Goal: Task Accomplishment & Management: Complete application form

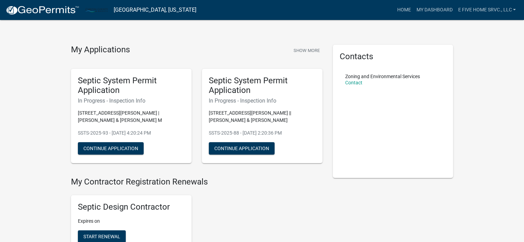
scroll to position [3, 0]
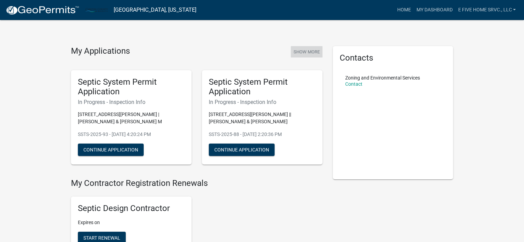
click at [309, 53] on button "Show More" at bounding box center [307, 51] width 32 height 11
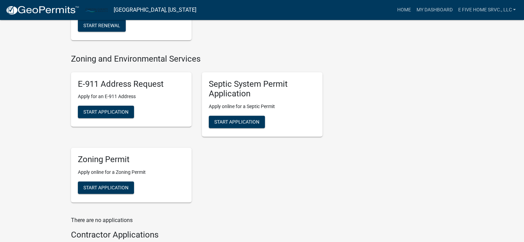
scroll to position [216, 0]
click at [240, 122] on span "Start Application" at bounding box center [236, 122] width 45 height 6
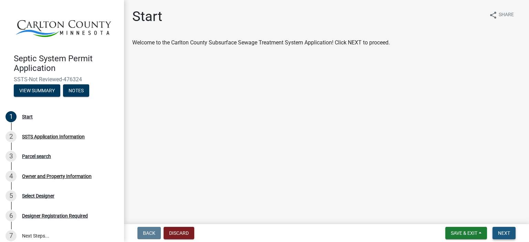
click at [504, 234] on span "Next" at bounding box center [504, 234] width 12 height 6
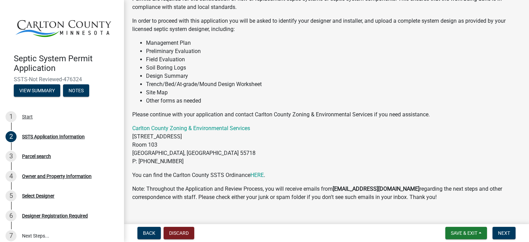
scroll to position [77, 0]
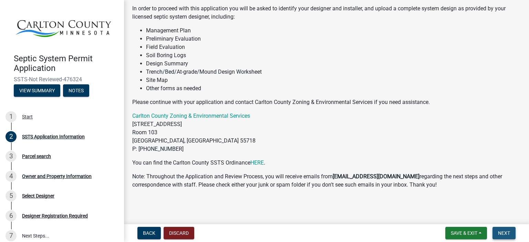
click at [504, 232] on span "Next" at bounding box center [504, 234] width 12 height 6
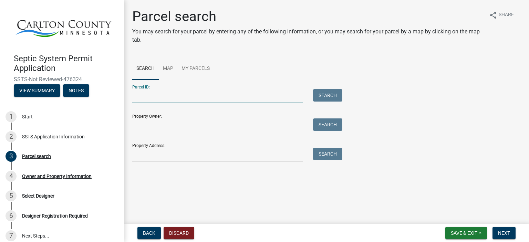
click at [145, 94] on input "Parcel ID:" at bounding box center [217, 96] width 171 height 14
type input "[PHONE_NUMBER]"
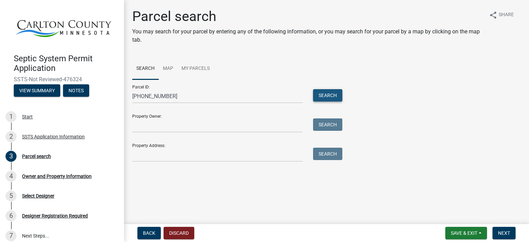
click at [325, 93] on button "Search" at bounding box center [327, 95] width 29 height 12
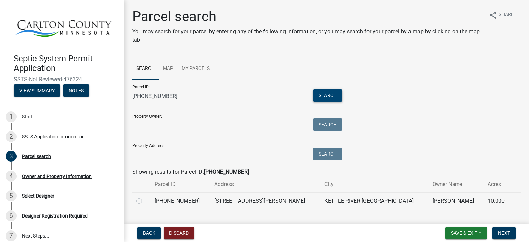
scroll to position [14, 0]
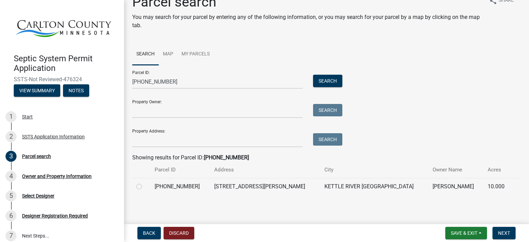
click at [145, 183] on label at bounding box center [145, 183] width 0 height 0
click at [145, 187] on input "radio" at bounding box center [147, 185] width 4 height 4
radio input "true"
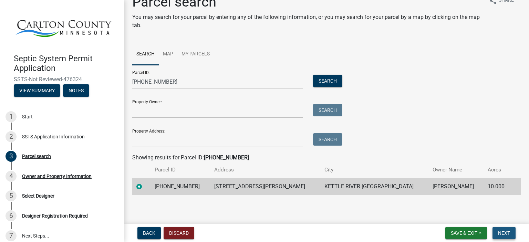
click at [506, 233] on span "Next" at bounding box center [504, 234] width 12 height 6
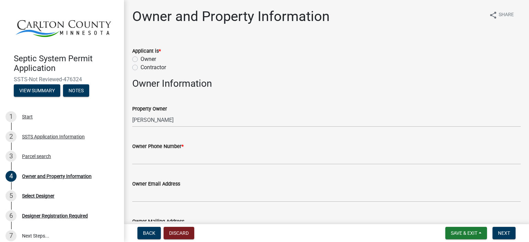
click at [141, 66] on label "Contractor" at bounding box center [154, 67] width 26 height 8
click at [141, 66] on input "Contractor" at bounding box center [143, 65] width 4 height 4
radio input "true"
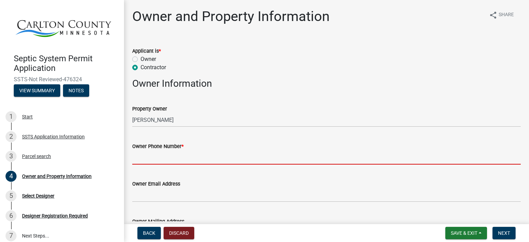
click at [158, 156] on input "Owner Phone Number *" at bounding box center [326, 158] width 389 height 14
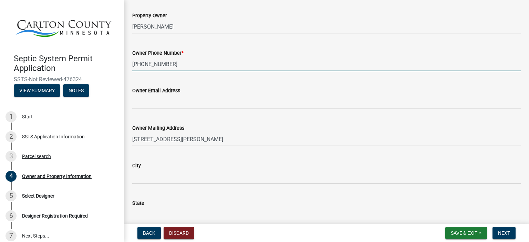
scroll to position [94, 0]
type input "[PHONE_NUMBER]"
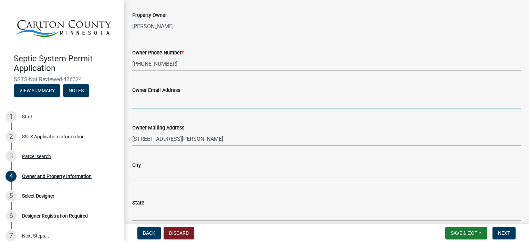
click at [154, 101] on input "Owner Email Address" at bounding box center [326, 101] width 389 height 14
type input "[DOMAIN_NAME][EMAIL_ADDRESS][DOMAIN_NAME]"
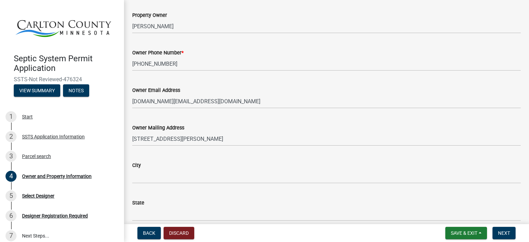
click at [156, 165] on div "City" at bounding box center [326, 165] width 389 height 8
click at [171, 166] on div "City" at bounding box center [326, 165] width 389 height 8
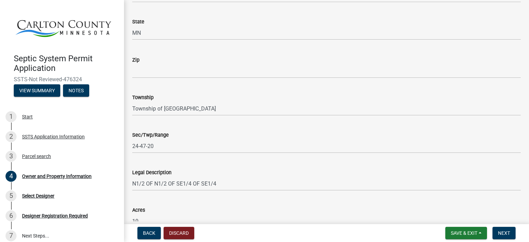
scroll to position [519, 0]
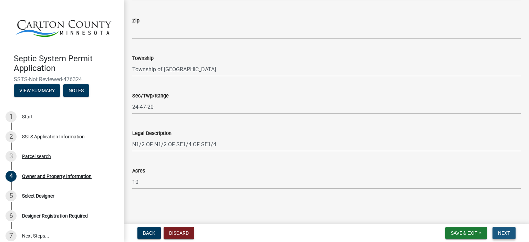
click at [503, 232] on span "Next" at bounding box center [504, 234] width 12 height 6
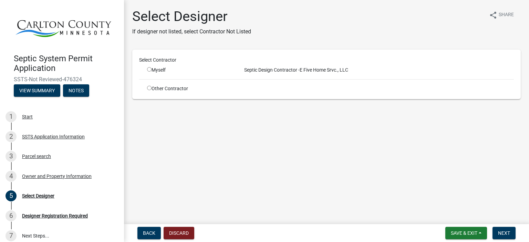
click at [149, 89] on input "radio" at bounding box center [149, 88] width 4 height 4
radio input "true"
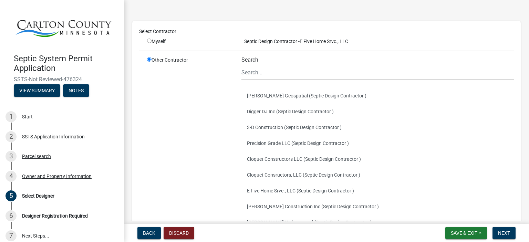
scroll to position [44, 0]
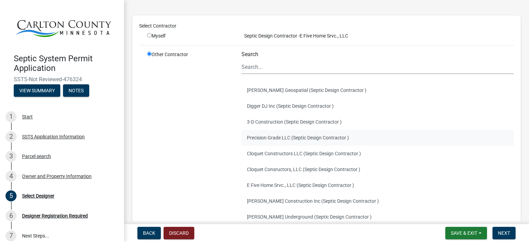
click at [271, 138] on button "Precision Grade LLC (Septic Design Contractor )" at bounding box center [378, 138] width 273 height 16
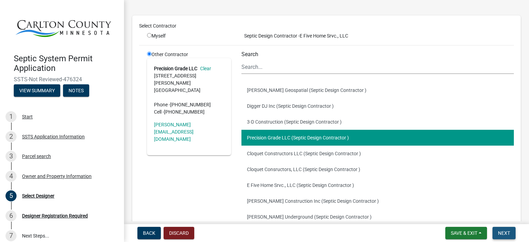
click at [504, 233] on span "Next" at bounding box center [504, 234] width 12 height 6
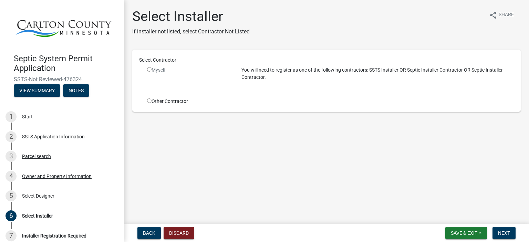
click at [150, 102] on input "radio" at bounding box center [149, 101] width 4 height 4
radio input "true"
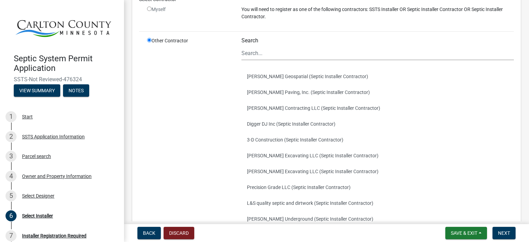
scroll to position [94, 0]
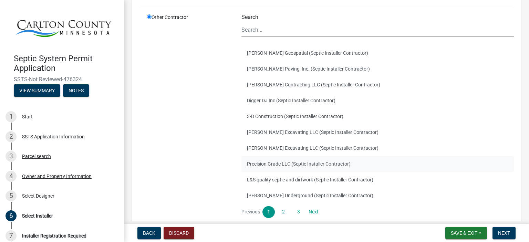
click at [272, 163] on button "Precision Grade LLC (Septic Installer Contractor)" at bounding box center [378, 164] width 273 height 16
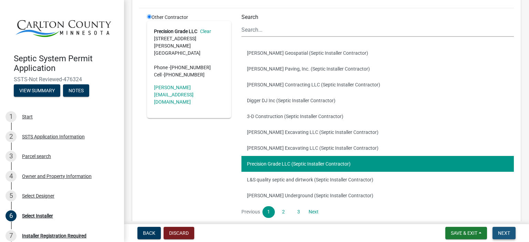
click at [503, 234] on span "Next" at bounding box center [504, 234] width 12 height 6
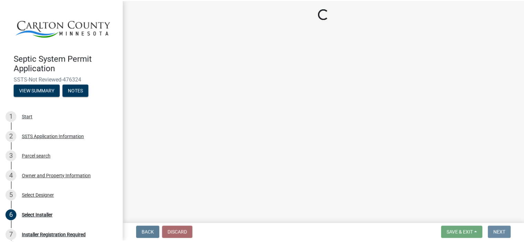
scroll to position [0, 0]
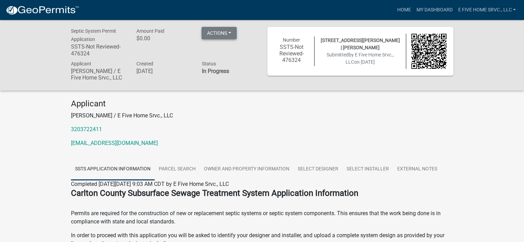
click at [222, 33] on button "Actions" at bounding box center [219, 33] width 35 height 12
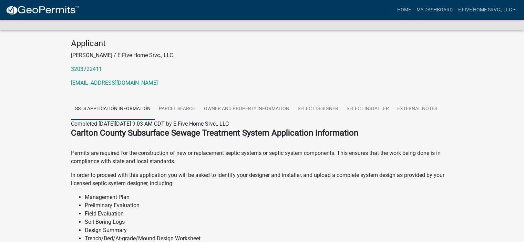
scroll to position [61, 0]
click at [139, 114] on link "SSTS Application Information" at bounding box center [113, 109] width 84 height 22
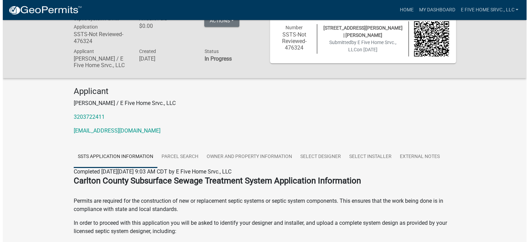
scroll to position [0, 0]
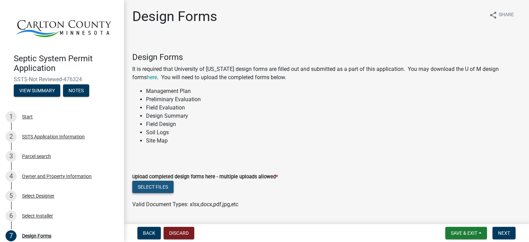
click at [154, 185] on button "Select files" at bounding box center [152, 187] width 41 height 12
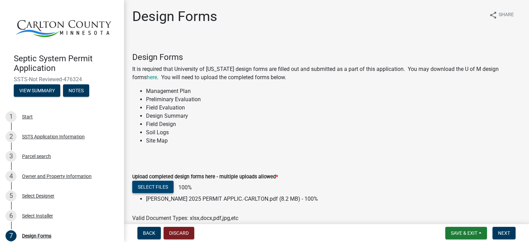
scroll to position [34, 0]
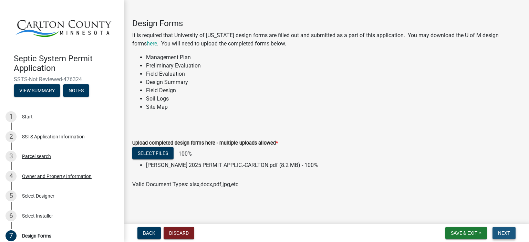
click at [501, 231] on span "Next" at bounding box center [504, 234] width 12 height 6
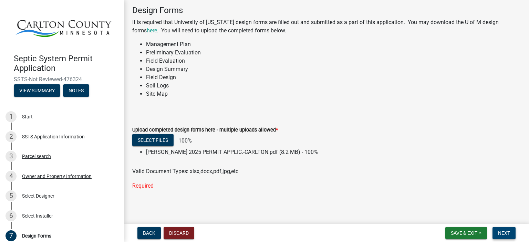
scroll to position [46, 0]
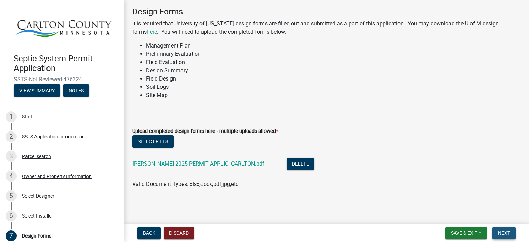
click at [502, 231] on span "Next" at bounding box center [504, 234] width 12 height 6
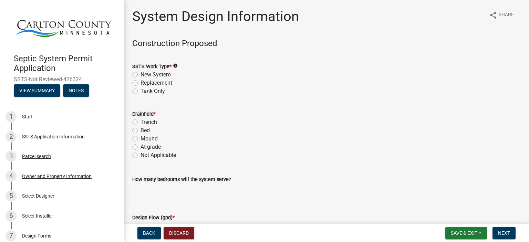
click at [141, 84] on label "Replacement" at bounding box center [157, 83] width 32 height 8
click at [141, 83] on input "Replacement" at bounding box center [143, 81] width 4 height 4
radio input "true"
click at [141, 138] on label "Mound" at bounding box center [149, 139] width 17 height 8
click at [141, 138] on input "Mound" at bounding box center [143, 137] width 4 height 4
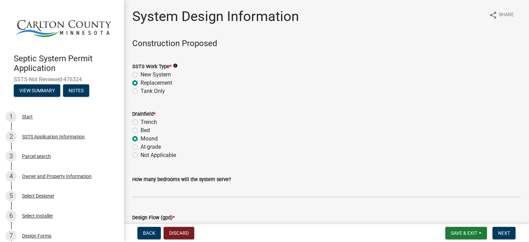
radio input "true"
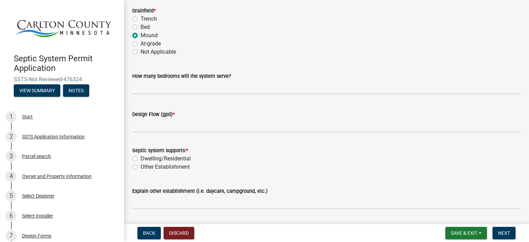
scroll to position [104, 0]
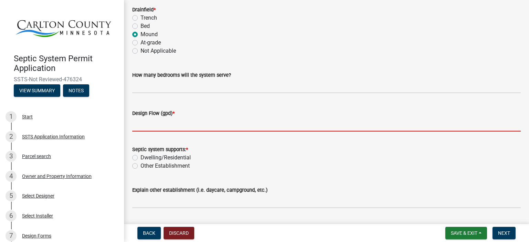
click at [164, 124] on input "Design Flow (gpd) *" at bounding box center [326, 125] width 389 height 14
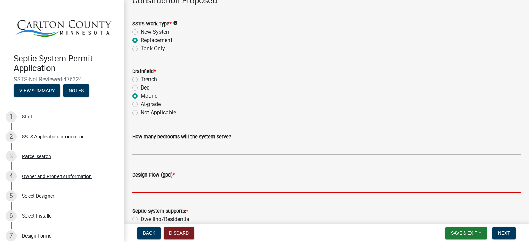
scroll to position [42, 0]
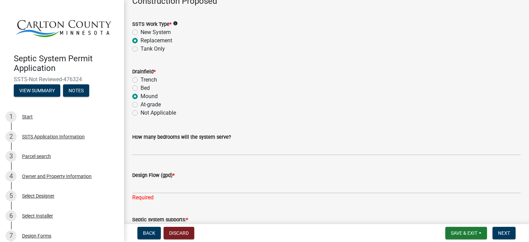
click at [141, 48] on label "Tank Only" at bounding box center [153, 49] width 24 height 8
click at [141, 48] on input "Tank Only" at bounding box center [143, 47] width 4 height 4
radio input "true"
click at [141, 114] on label "Not Applicable" at bounding box center [159, 113] width 36 height 8
click at [141, 113] on input "Not Applicable" at bounding box center [143, 111] width 4 height 4
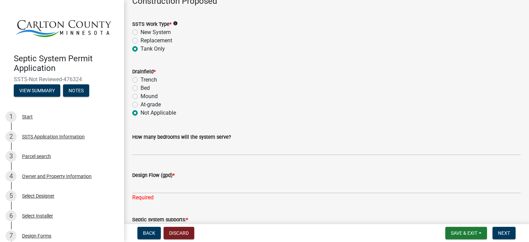
radio input "true"
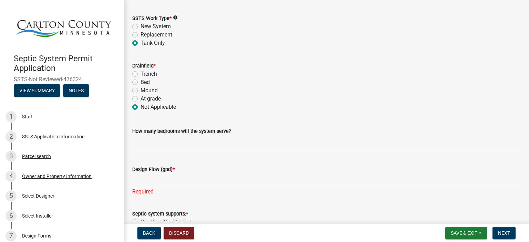
scroll to position [48, 0]
click at [141, 36] on label "Replacement" at bounding box center [157, 35] width 32 height 8
click at [141, 36] on input "Replacement" at bounding box center [143, 33] width 4 height 4
radio input "true"
click at [141, 42] on label "Tank Only" at bounding box center [153, 43] width 24 height 8
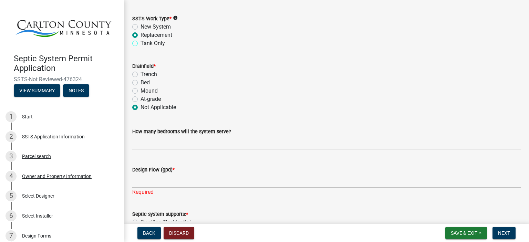
click at [141, 42] on input "Tank Only" at bounding box center [143, 41] width 4 height 4
radio input "true"
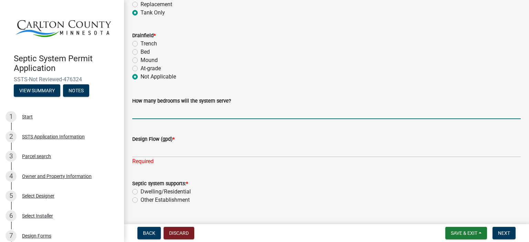
click at [156, 112] on input "text" at bounding box center [326, 112] width 389 height 14
type input "2"
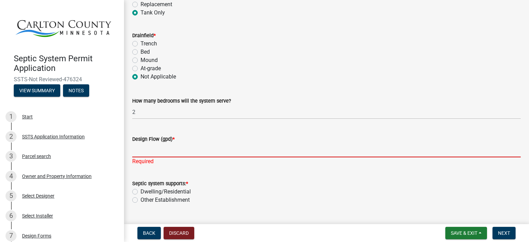
click at [153, 152] on input "Design Flow (gpd) *" at bounding box center [326, 150] width 389 height 14
type input "300"
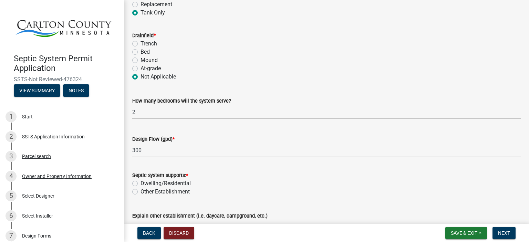
click at [136, 192] on div "Septic system supports: * Dwelling/Residential Other Establishment" at bounding box center [326, 183] width 389 height 25
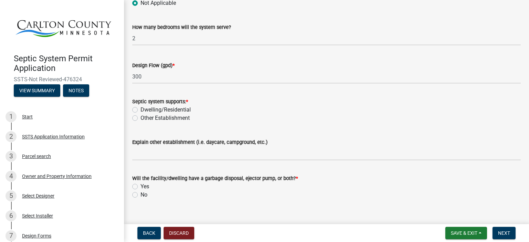
scroll to position [163, 0]
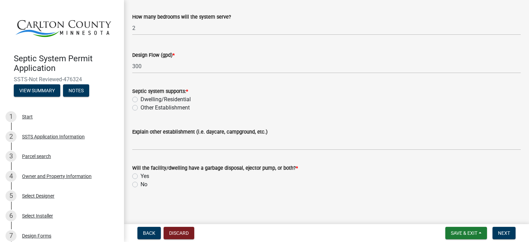
click at [141, 186] on label "No" at bounding box center [144, 185] width 7 height 8
click at [141, 185] on input "No" at bounding box center [143, 183] width 4 height 4
radio input "true"
click at [506, 231] on span "Next" at bounding box center [504, 234] width 12 height 6
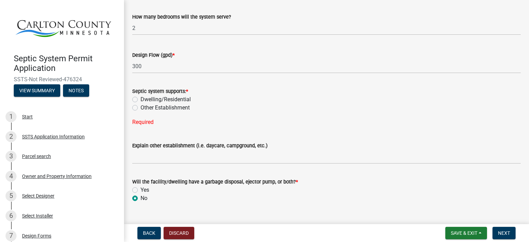
click at [141, 98] on label "Dwelling/Residential" at bounding box center [166, 99] width 50 height 8
click at [141, 98] on input "Dwelling/Residential" at bounding box center [143, 97] width 4 height 4
radio input "true"
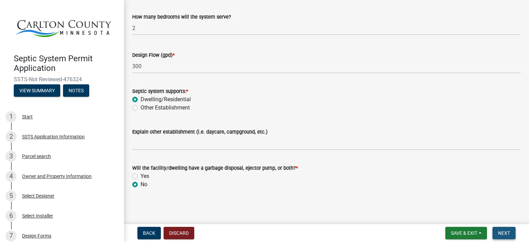
click at [505, 235] on span "Next" at bounding box center [504, 234] width 12 height 6
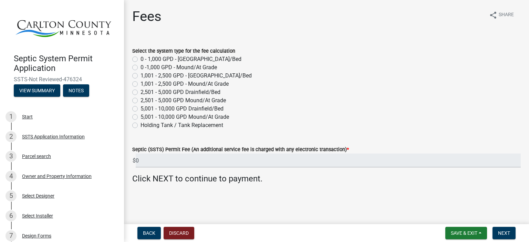
click at [141, 125] on label "Holding Tank / Tank Replacement" at bounding box center [182, 125] width 83 height 8
click at [141, 125] on input "Holding Tank / Tank Replacement" at bounding box center [143, 123] width 4 height 4
radio input "true"
click at [505, 233] on span "Next" at bounding box center [504, 234] width 12 height 6
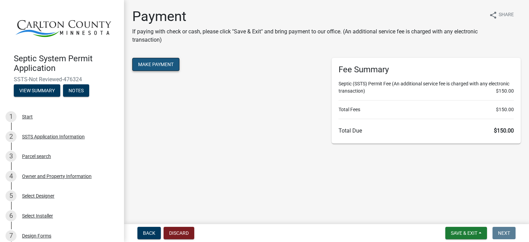
click at [161, 64] on button "Make Payment" at bounding box center [155, 64] width 47 height 13
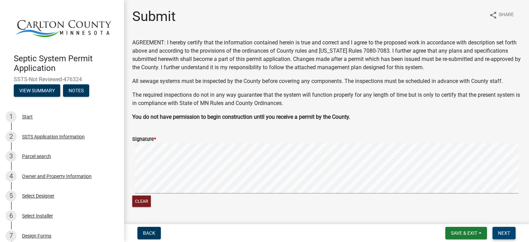
click at [503, 233] on span "Next" at bounding box center [504, 234] width 12 height 6
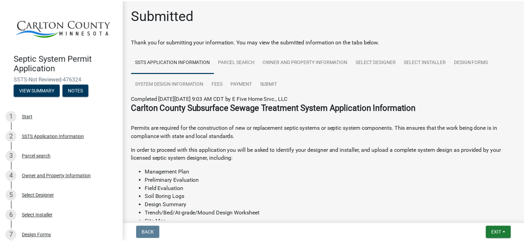
scroll to position [0, 0]
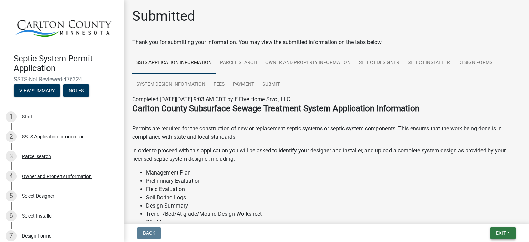
click at [499, 232] on span "Exit" at bounding box center [501, 234] width 10 height 6
click at [491, 219] on button "Save & Exit" at bounding box center [488, 215] width 55 height 17
